Goal: Task Accomplishment & Management: Manage account settings

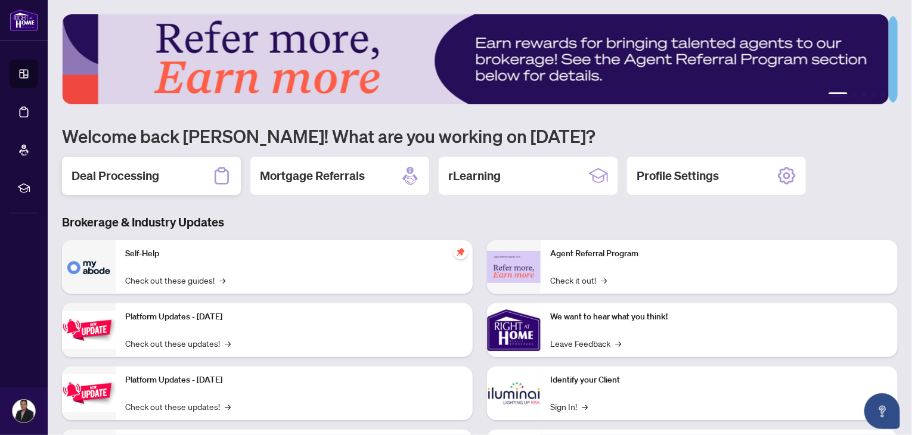
click at [148, 175] on h2 "Deal Processing" at bounding box center [116, 176] width 88 height 17
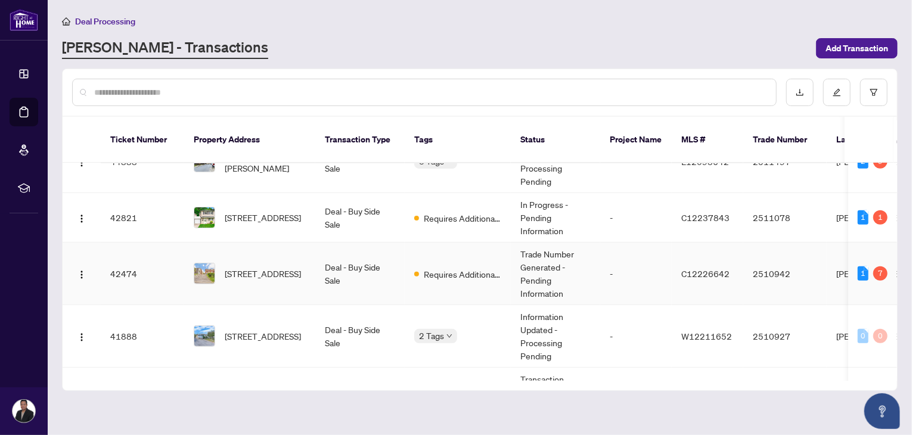
scroll to position [321, 0]
click at [454, 265] on div "Requires Additional Docs" at bounding box center [457, 272] width 87 height 14
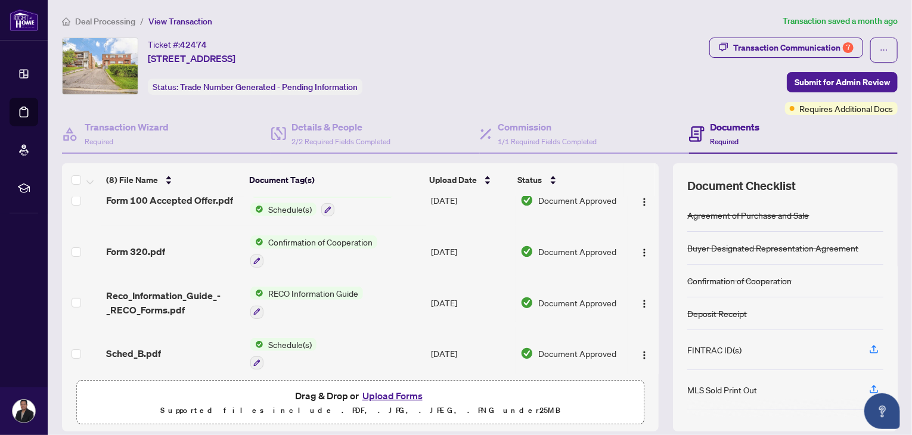
scroll to position [213, 0]
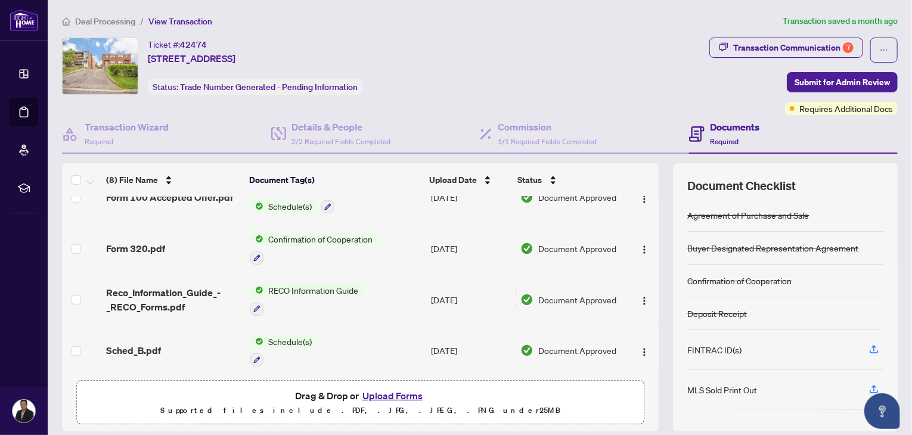
click at [391, 394] on button "Upload Forms" at bounding box center [392, 396] width 67 height 16
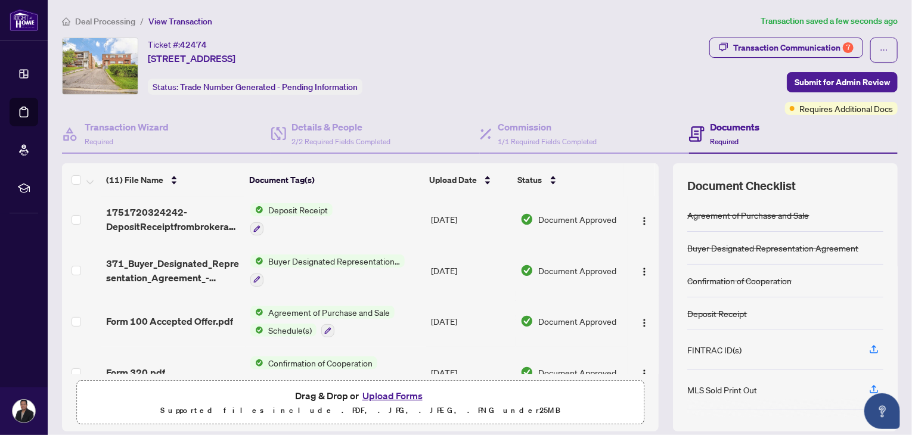
click at [579, 54] on div "Ticket #: 42474 [STREET_ADDRESS] Status: Trade Number Generated - Pending Infor…" at bounding box center [383, 66] width 643 height 57
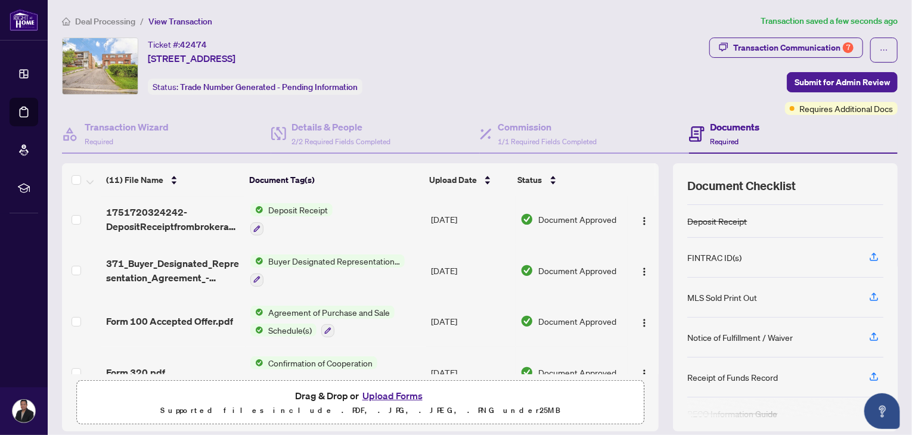
scroll to position [0, 0]
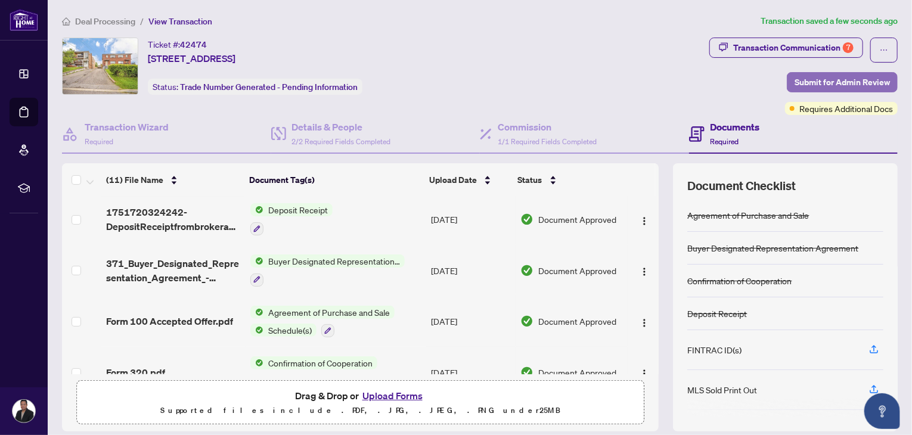
click at [842, 80] on span "Submit for Admin Review" at bounding box center [842, 82] width 95 height 19
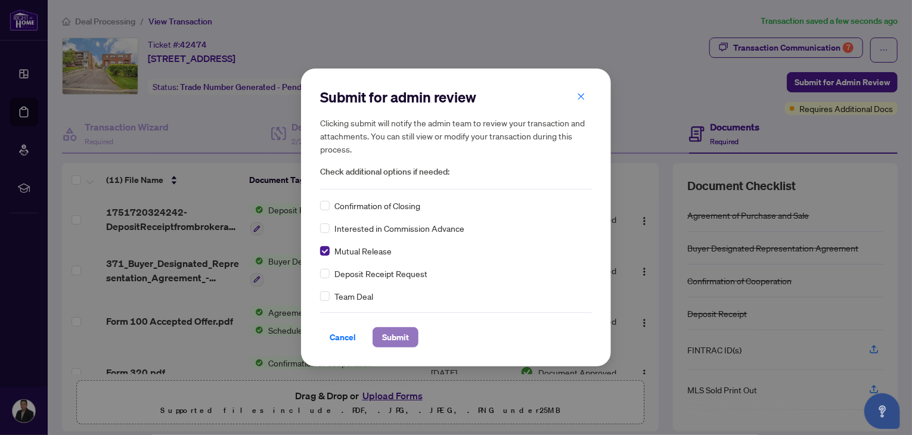
click at [386, 344] on span "Submit" at bounding box center [395, 337] width 27 height 19
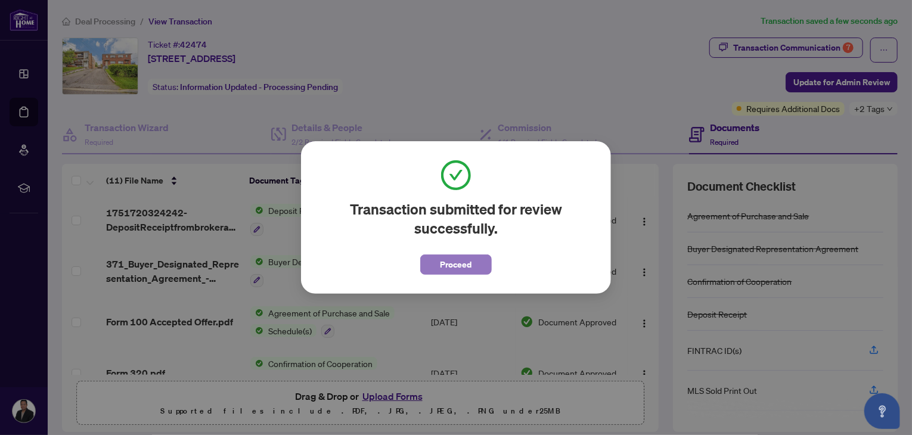
click at [449, 268] on span "Proceed" at bounding box center [457, 264] width 32 height 19
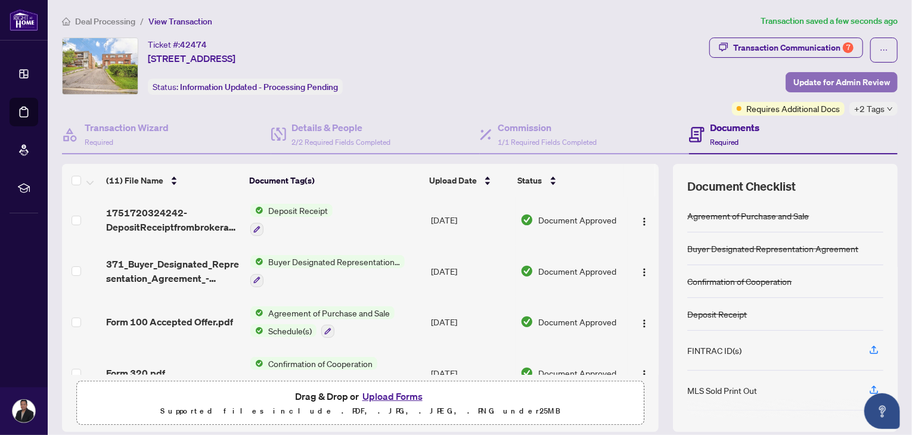
click at [820, 87] on span "Update for Admin Review" at bounding box center [842, 82] width 97 height 19
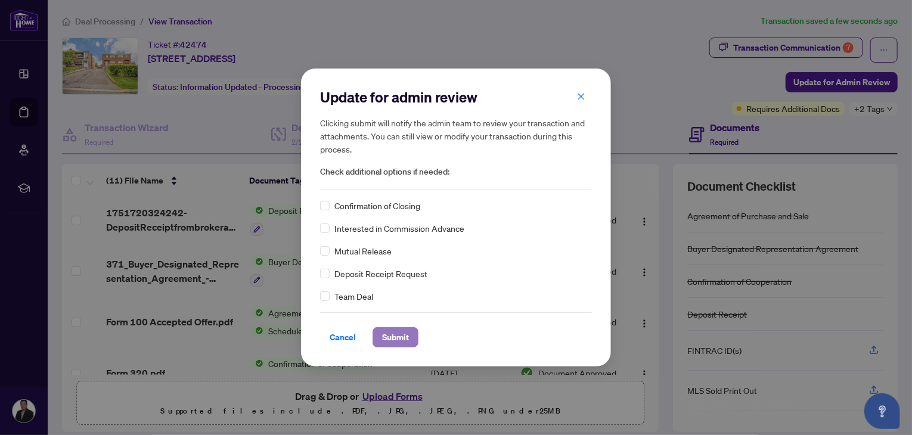
click at [390, 342] on span "Submit" at bounding box center [395, 337] width 27 height 19
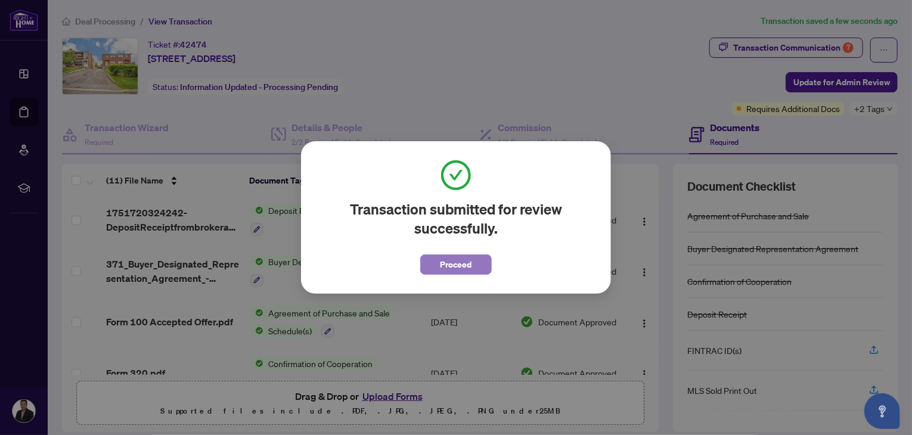
click at [456, 268] on span "Proceed" at bounding box center [457, 264] width 32 height 19
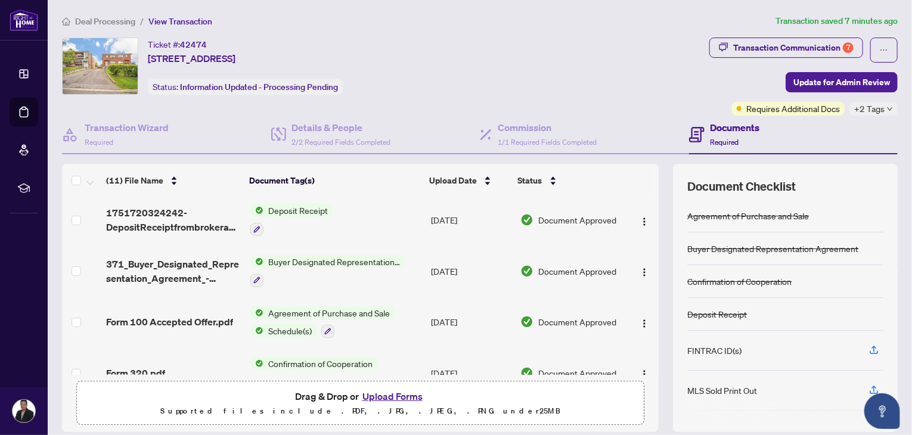
click at [105, 18] on span "Deal Processing" at bounding box center [105, 21] width 60 height 11
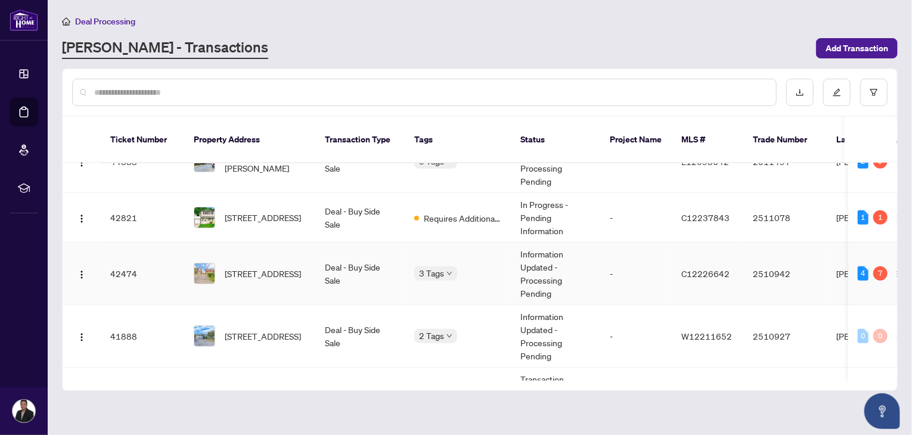
scroll to position [326, 0]
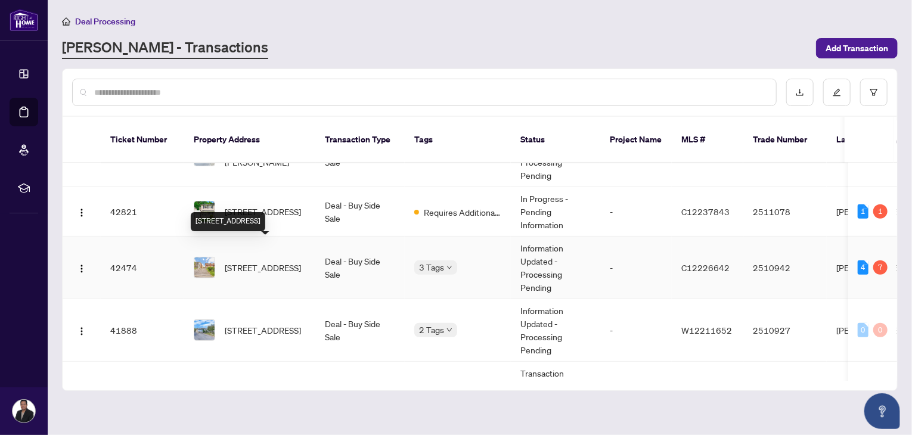
click at [256, 261] on span "[STREET_ADDRESS]" at bounding box center [263, 267] width 76 height 13
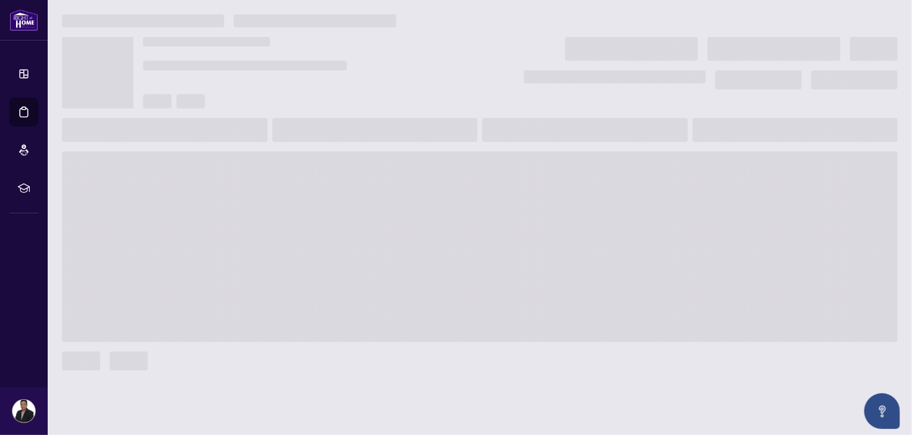
click at [256, 253] on span at bounding box center [480, 246] width 836 height 191
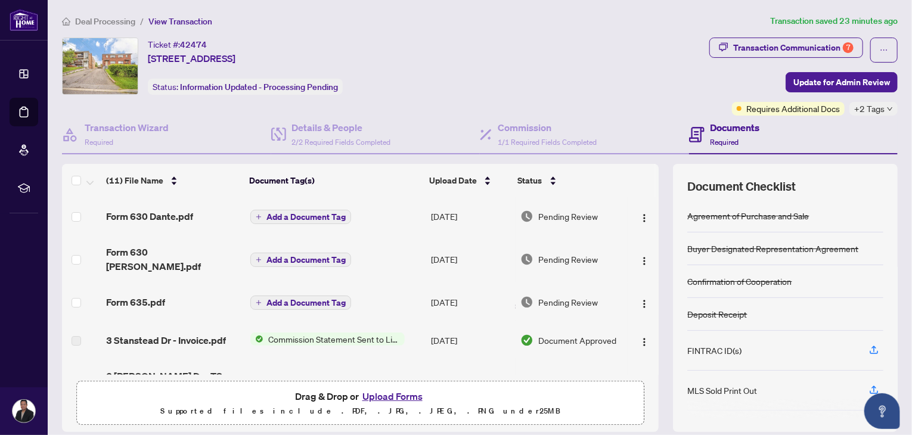
click at [110, 17] on span "Deal Processing" at bounding box center [105, 21] width 60 height 11
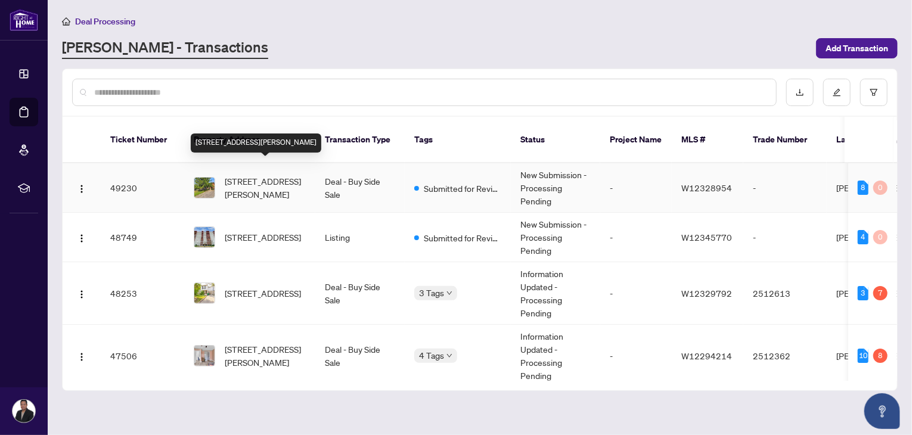
click at [273, 175] on span "[STREET_ADDRESS][PERSON_NAME]" at bounding box center [265, 188] width 81 height 26
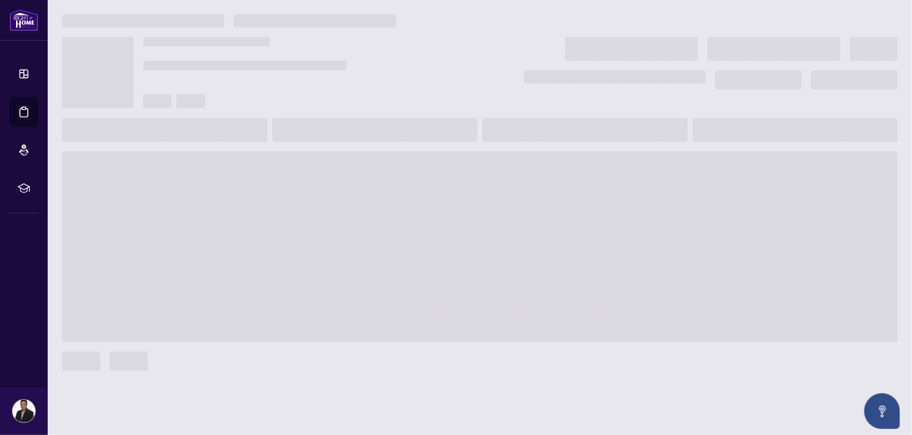
click at [273, 170] on span at bounding box center [480, 246] width 836 height 191
